Goal: Task Accomplishment & Management: Manage account settings

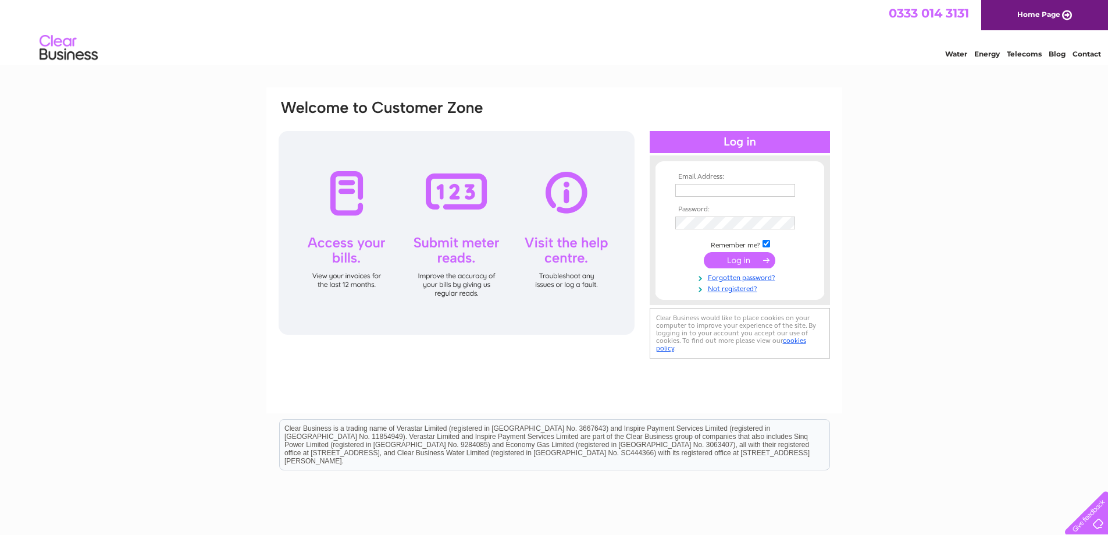
click at [734, 190] on input "text" at bounding box center [735, 190] width 120 height 13
type input "margaret@sithomson.co.uk"
click at [768, 247] on input "checkbox" at bounding box center [766, 245] width 8 height 8
checkbox input "false"
click at [759, 262] on input "submit" at bounding box center [740, 260] width 72 height 16
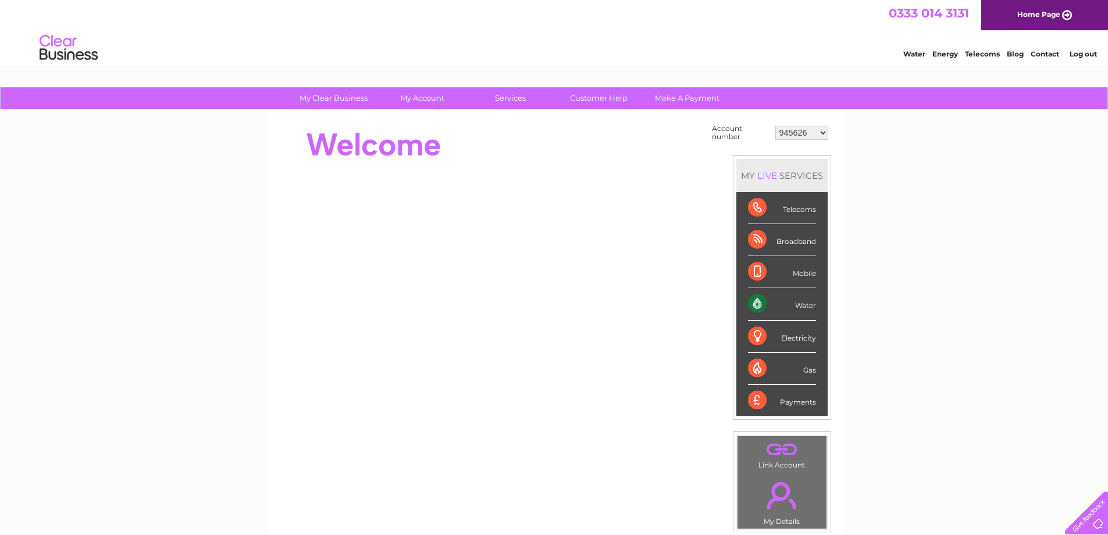
click at [816, 133] on select "945626 987848 1093590 1093591 1123744 30315949 30316772" at bounding box center [801, 133] width 53 height 14
select select "30315949"
click at [775, 126] on select "945626 987848 1093590 1093591 1123744 30315949 30316772" at bounding box center [801, 133] width 53 height 14
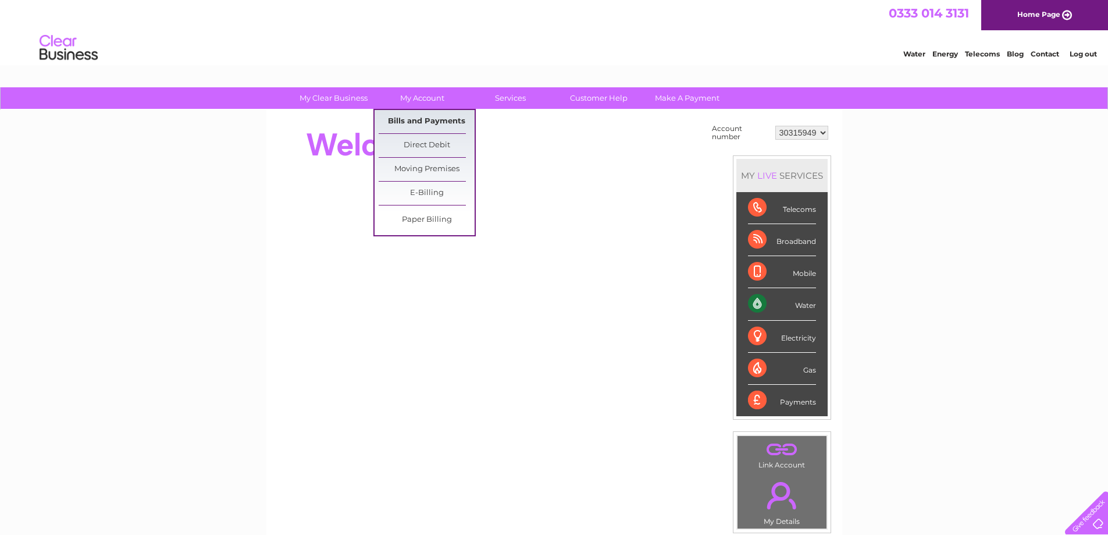
click at [421, 122] on link "Bills and Payments" at bounding box center [427, 121] width 96 height 23
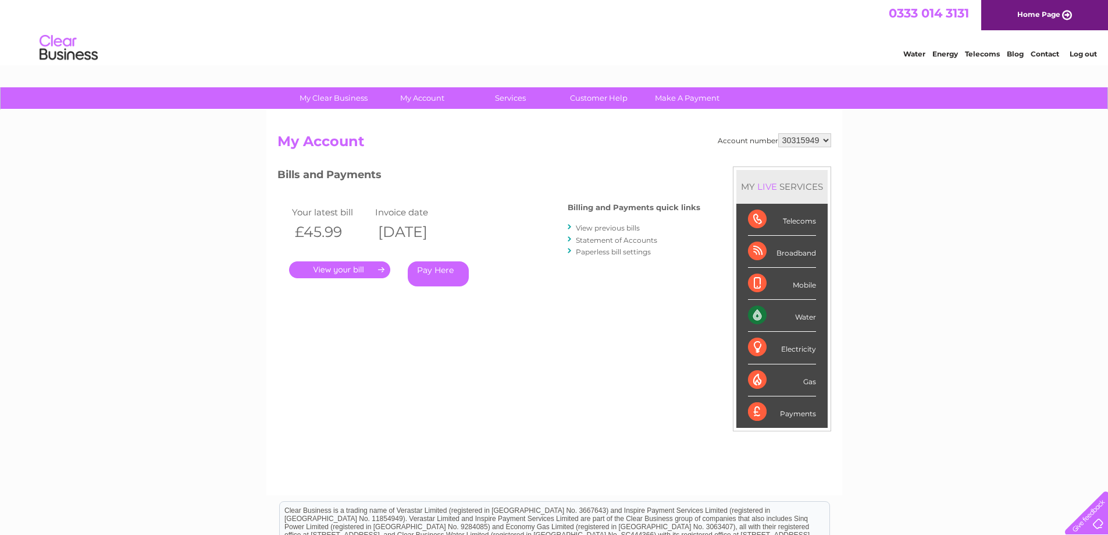
click at [598, 228] on link "View previous bills" at bounding box center [608, 227] width 64 height 9
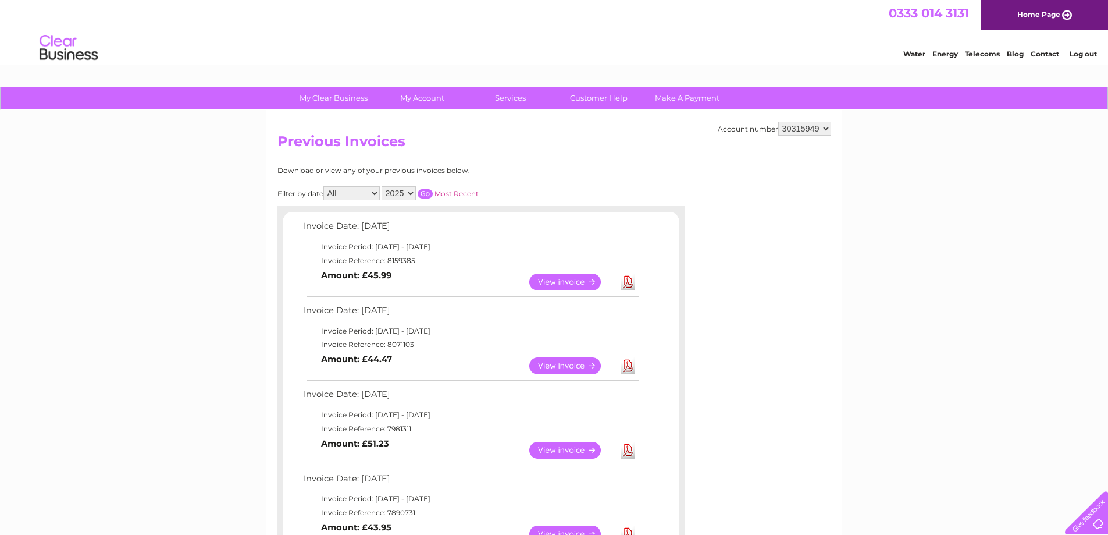
click at [625, 287] on link "Download" at bounding box center [628, 281] width 15 height 17
click at [1091, 54] on link "Log out" at bounding box center [1083, 53] width 27 height 9
